Goal: Navigation & Orientation: Understand site structure

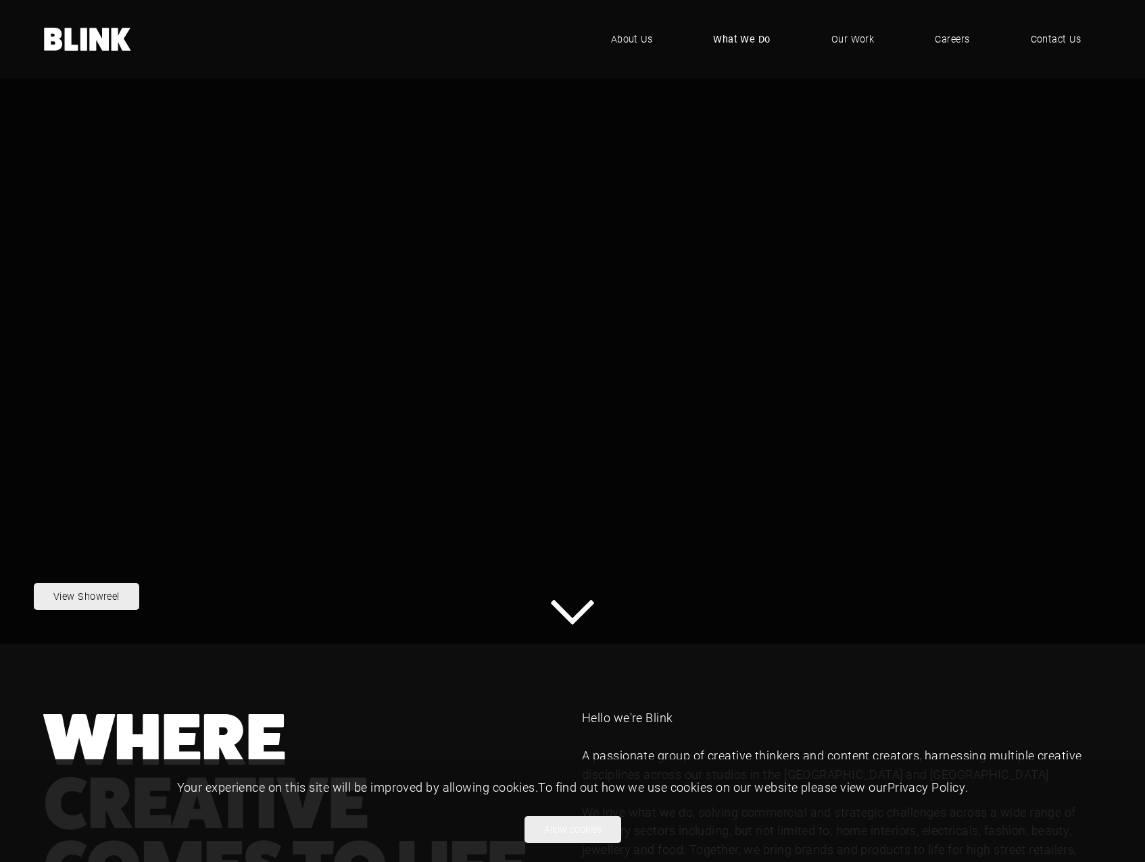
click at [747, 35] on span "What We Do" at bounding box center [741, 39] width 57 height 15
click at [647, 43] on span "About Us" at bounding box center [633, 39] width 42 height 15
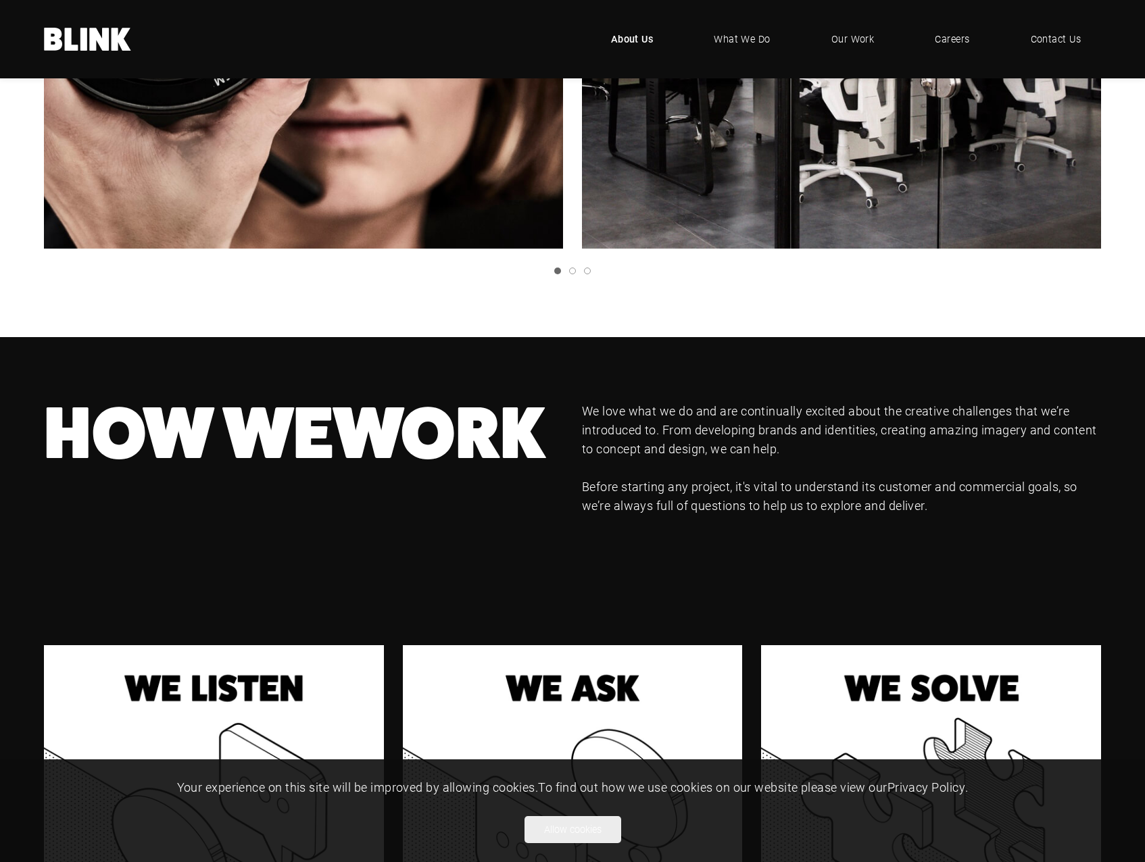
scroll to position [608, 0]
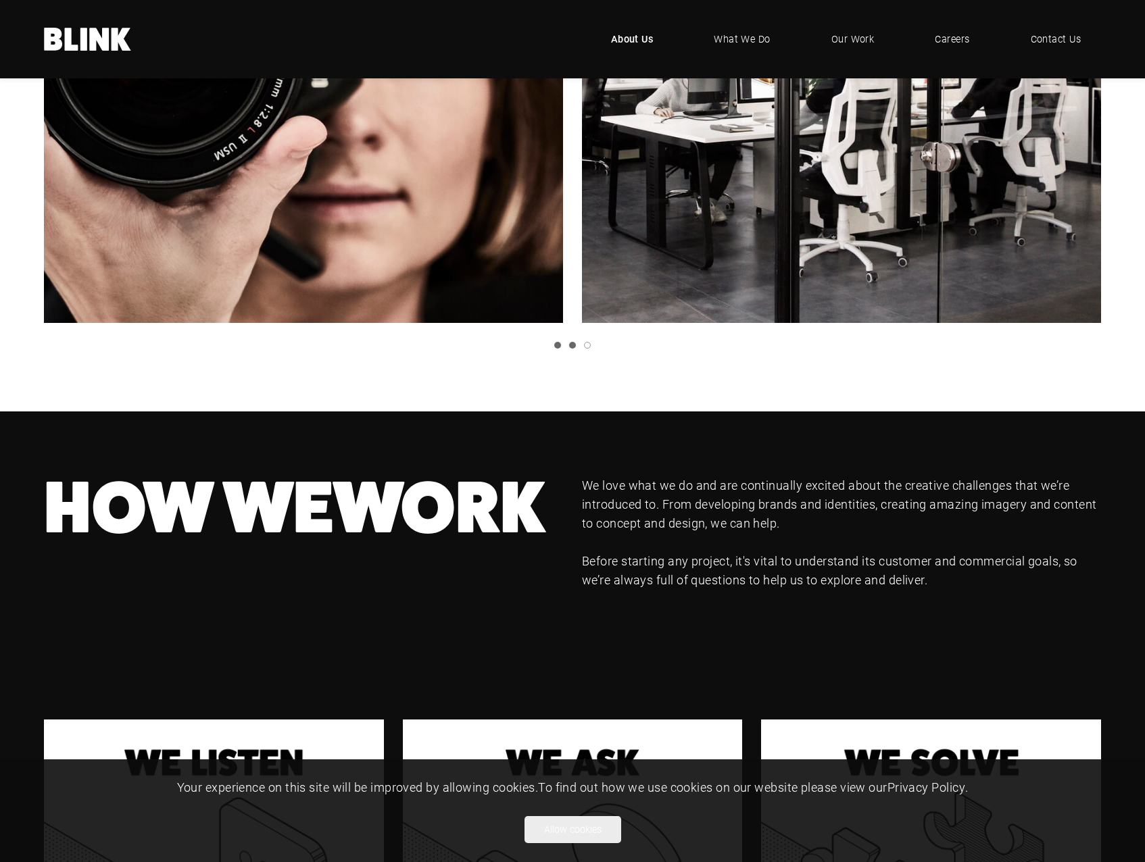
click at [574, 349] on link "Slide 2" at bounding box center [572, 345] width 7 height 7
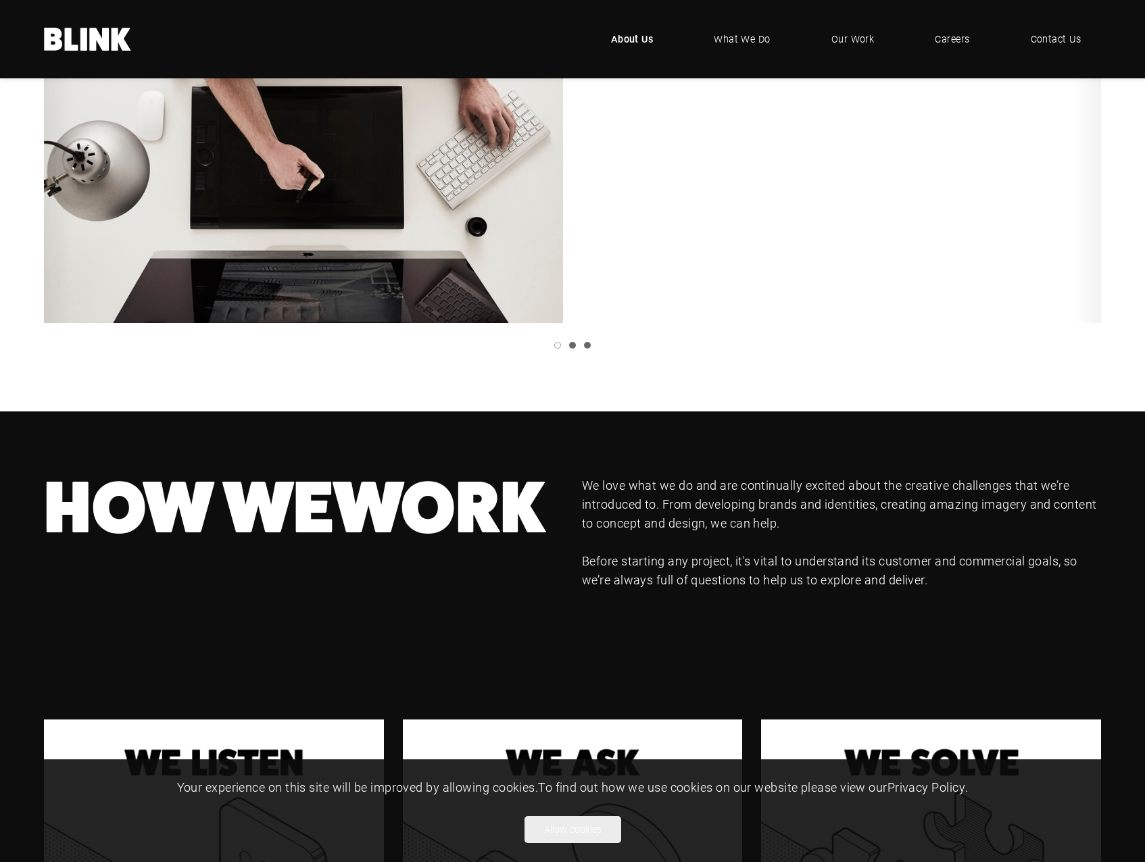
click at [589, 349] on link "Slide 3" at bounding box center [587, 345] width 7 height 7
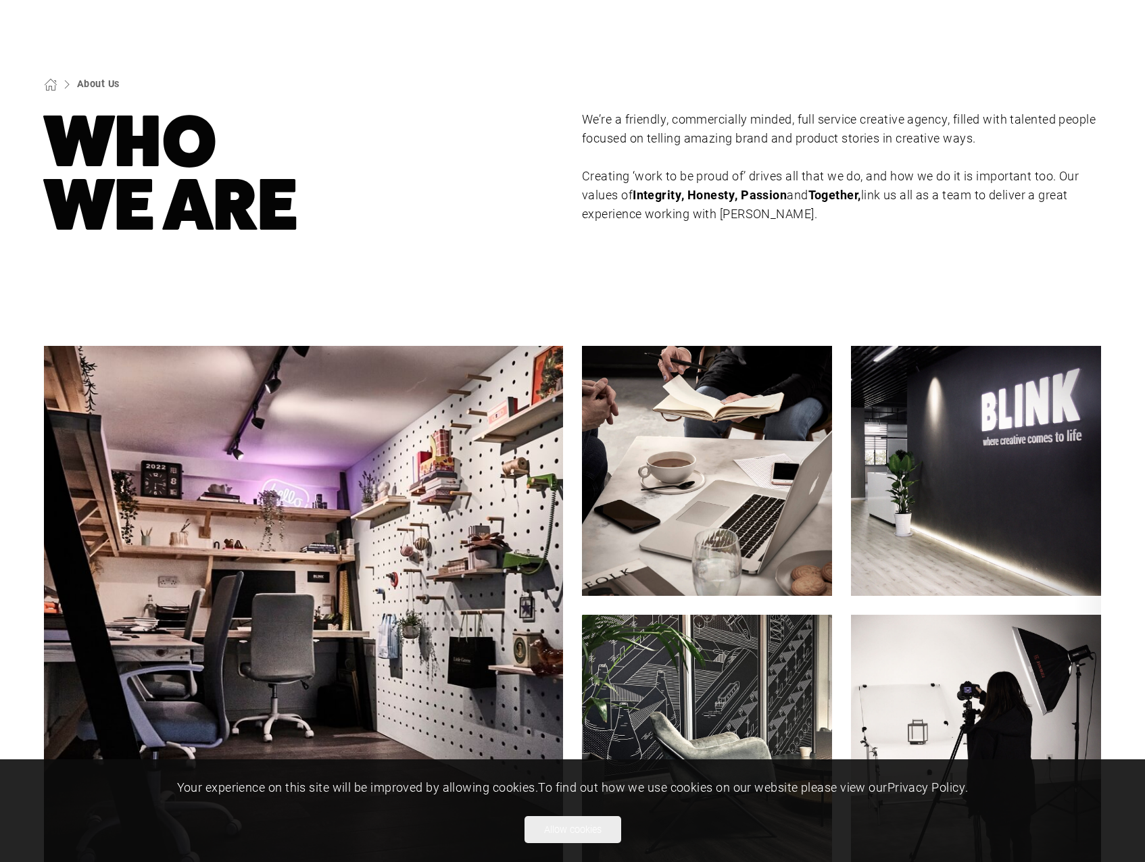
scroll to position [0, 0]
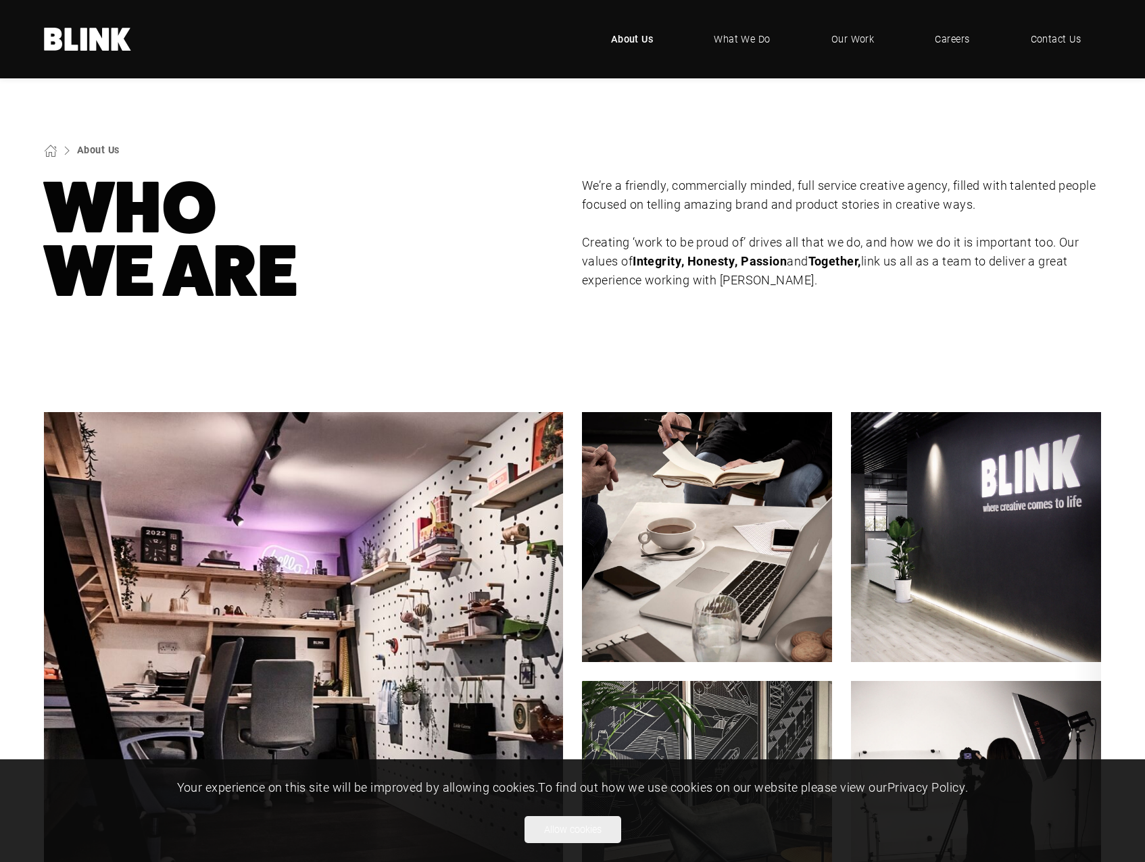
click at [201, 357] on section "About Us Who We Are We’re a friendly, commercially minded, full service creativ…" at bounding box center [572, 223] width 1145 height 290
